Goal: Transaction & Acquisition: Purchase product/service

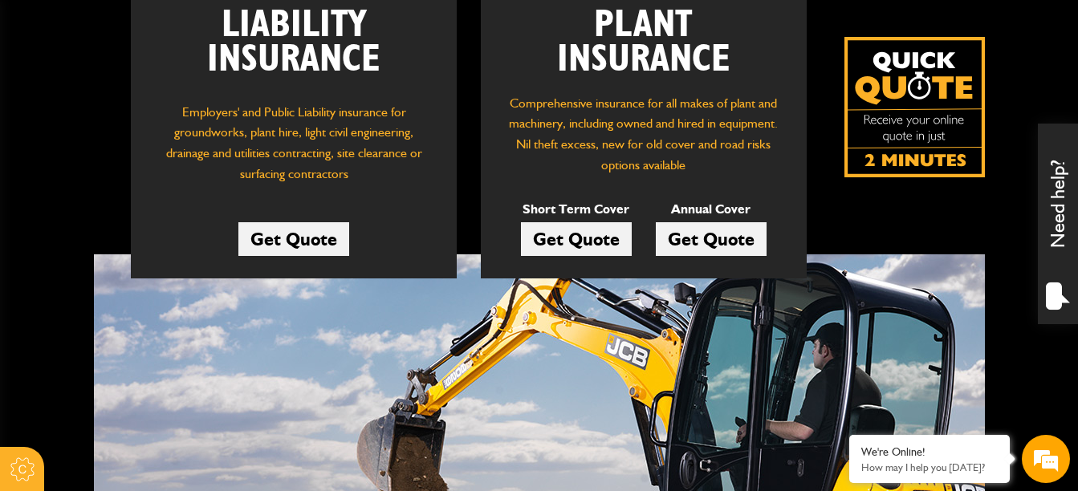
scroll to position [401, 0]
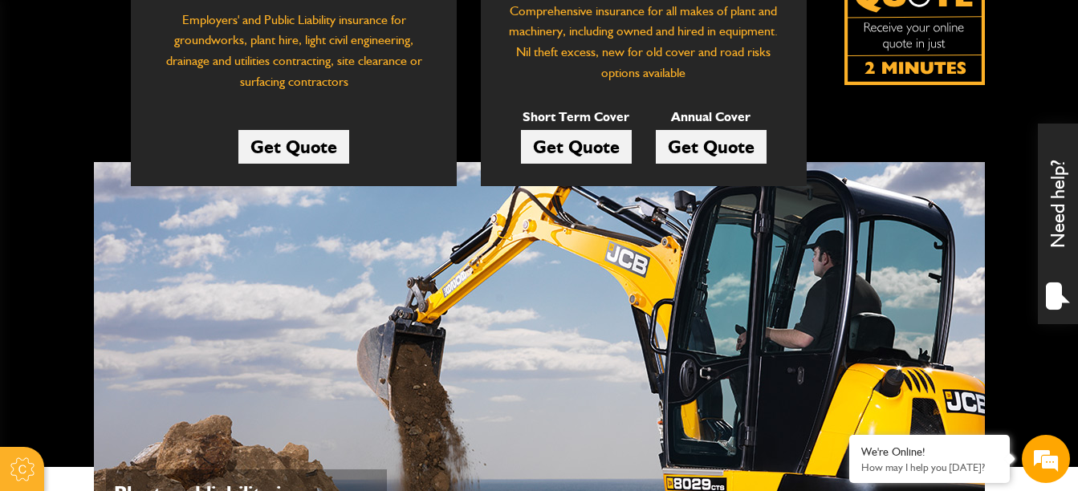
click at [581, 129] on div "Short Term Cover Get Quote" at bounding box center [576, 134] width 111 height 55
click at [574, 145] on link "Get Quote" at bounding box center [576, 147] width 111 height 34
